Goal: Task Accomplishment & Management: Complete application form

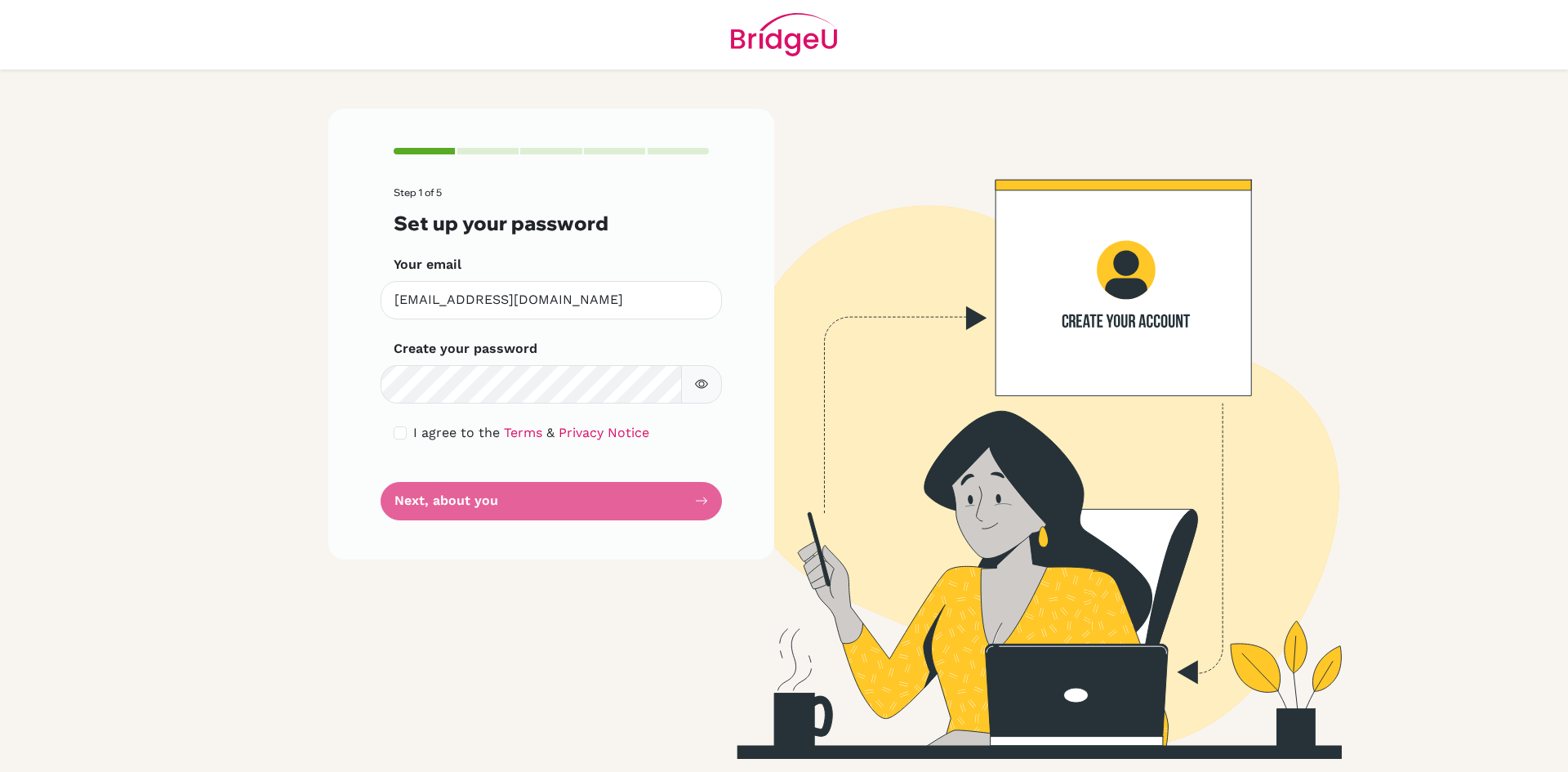
click at [708, 389] on button "button" at bounding box center [701, 384] width 41 height 38
click at [394, 429] on input "checkbox" at bounding box center [400, 433] width 13 height 13
checkbox input "true"
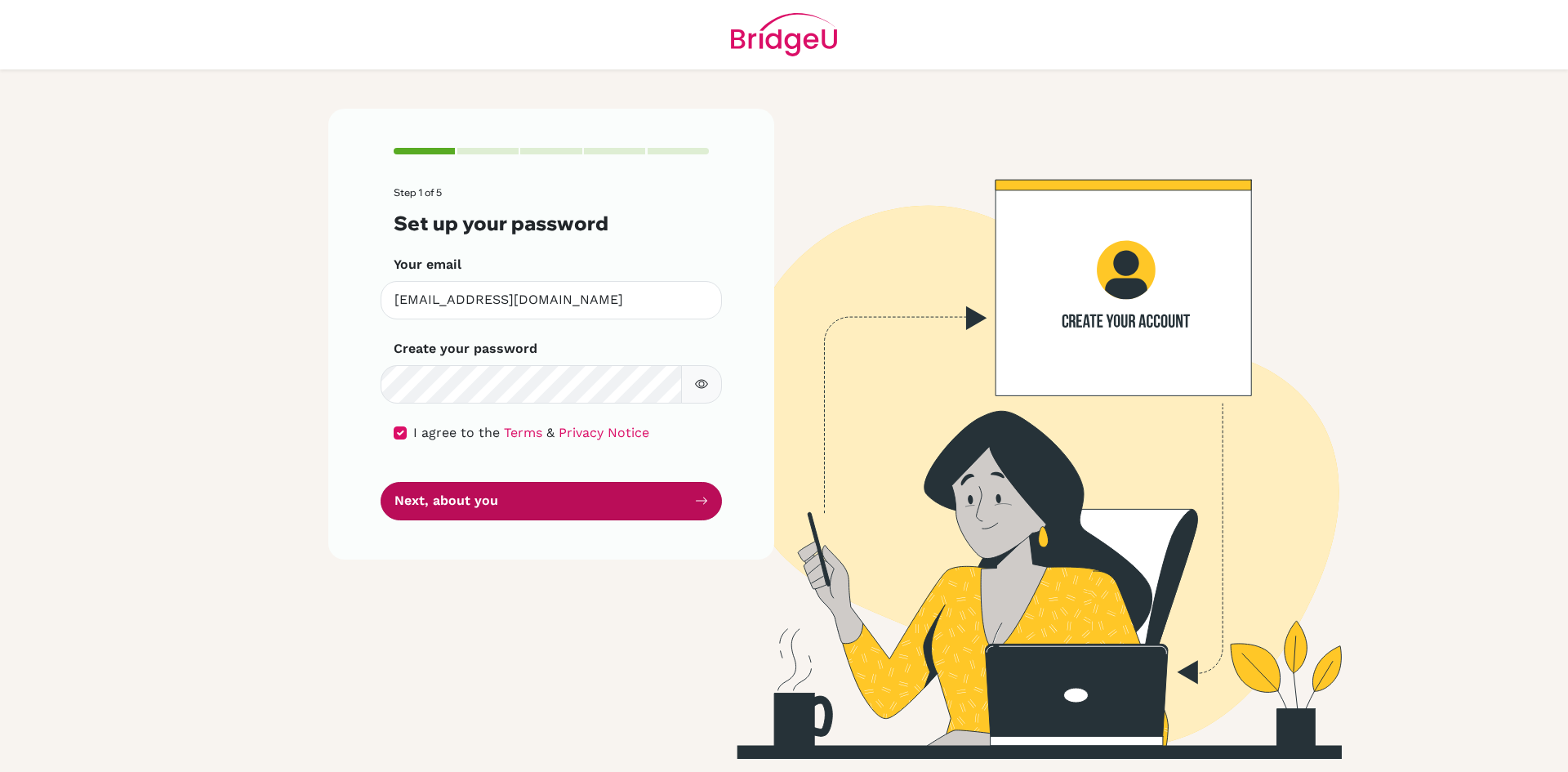
click at [422, 507] on button "Next, about you" at bounding box center [550, 501] width 341 height 38
